Goal: Task Accomplishment & Management: Complete application form

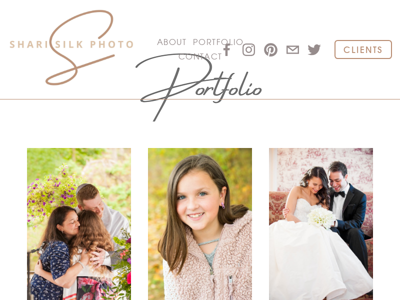
scroll to position [417, 0]
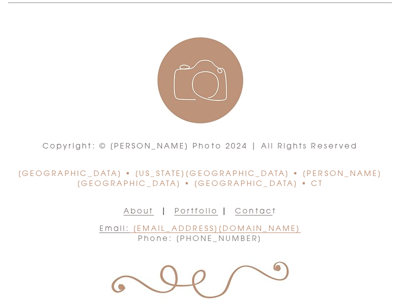
scroll to position [118, 0]
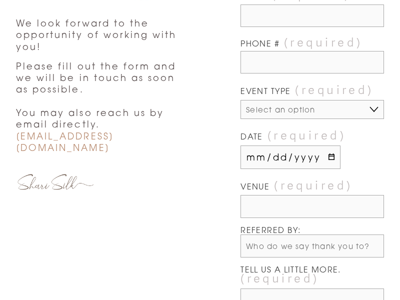
select select "CHILD & FAMILY SESSION"
type input "[PERSON_NAME]"
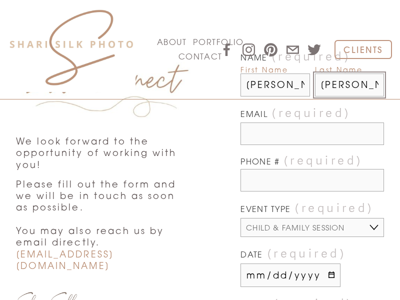
type input "[PERSON_NAME]"
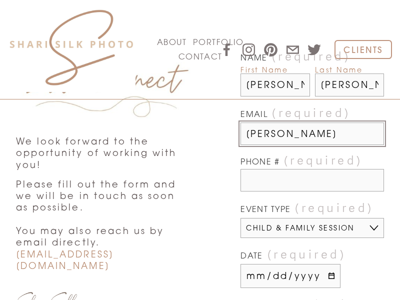
scroll to position [0, 61]
type input "gary-miller@dominatingkeywords.com"
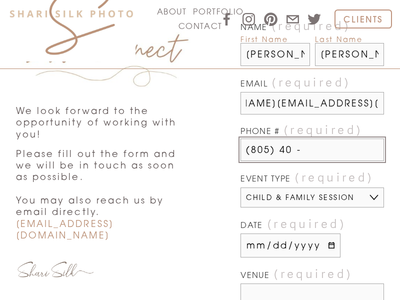
scroll to position [0, 0]
type input "(805) 400-2077"
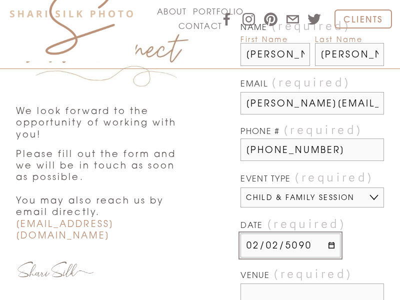
type input "50901-02-02"
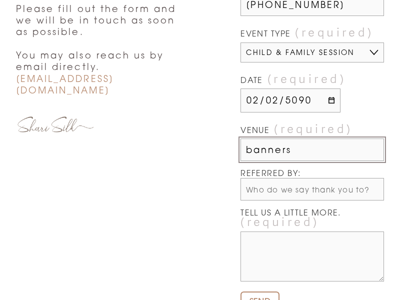
type input "banners"
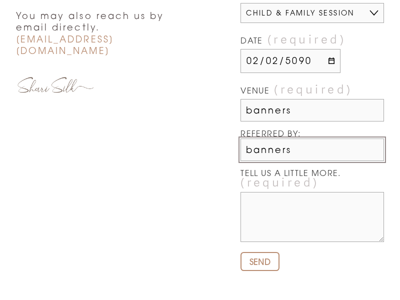
type input "banners"
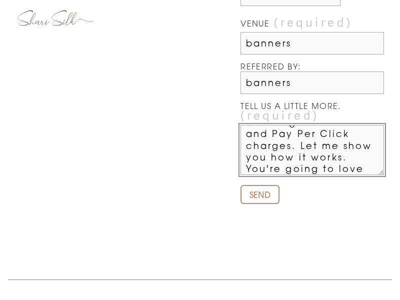
scroll to position [131, 0]
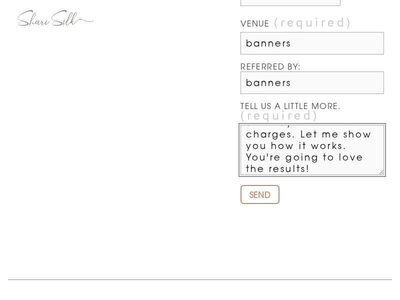
type textarea "Forget about the SEO and Pay Per Click. I have something different for you. Jus…"
click at [260, 195] on span "SEND" at bounding box center [260, 195] width 21 height 11
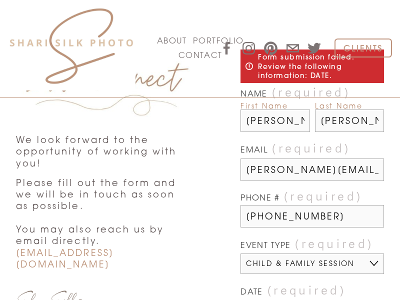
scroll to position [0, 0]
